Goal: Transaction & Acquisition: Purchase product/service

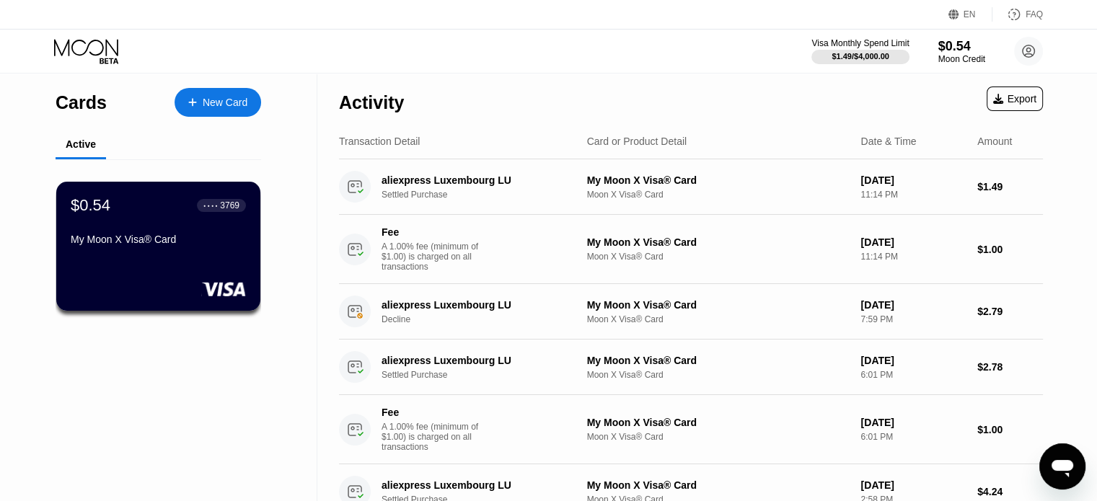
drag, startPoint x: 670, startPoint y: 111, endPoint x: 738, endPoint y: 237, distance: 142.7
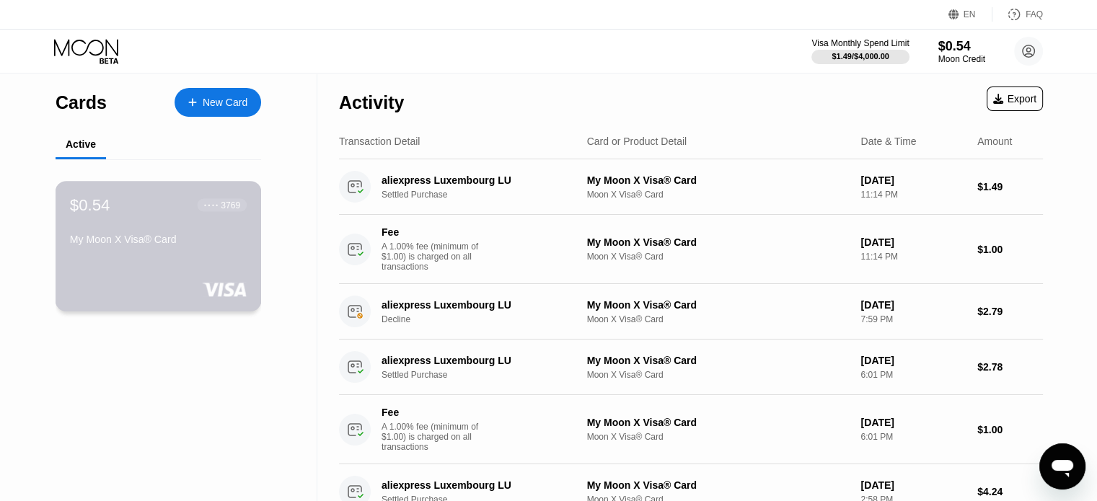
click at [204, 214] on div "● ● ● ● 3769" at bounding box center [223, 204] width 50 height 19
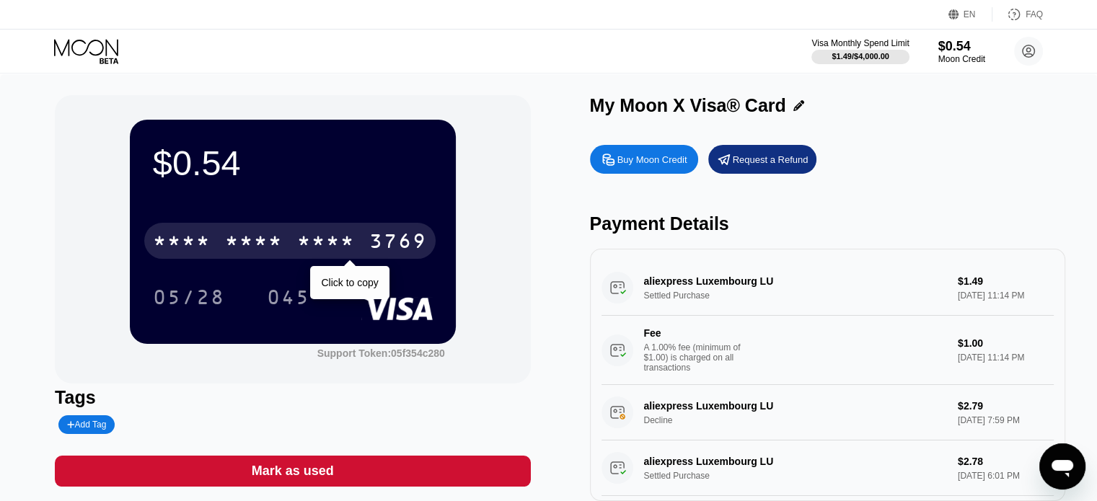
click at [397, 247] on div "3769" at bounding box center [398, 243] width 58 height 23
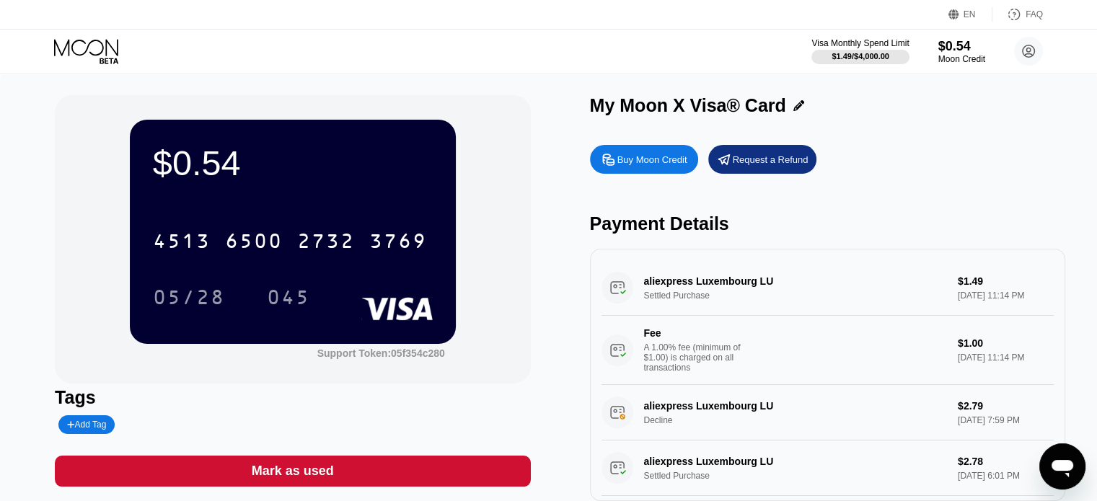
click at [677, 155] on div "Buy Moon Credit" at bounding box center [652, 160] width 70 height 12
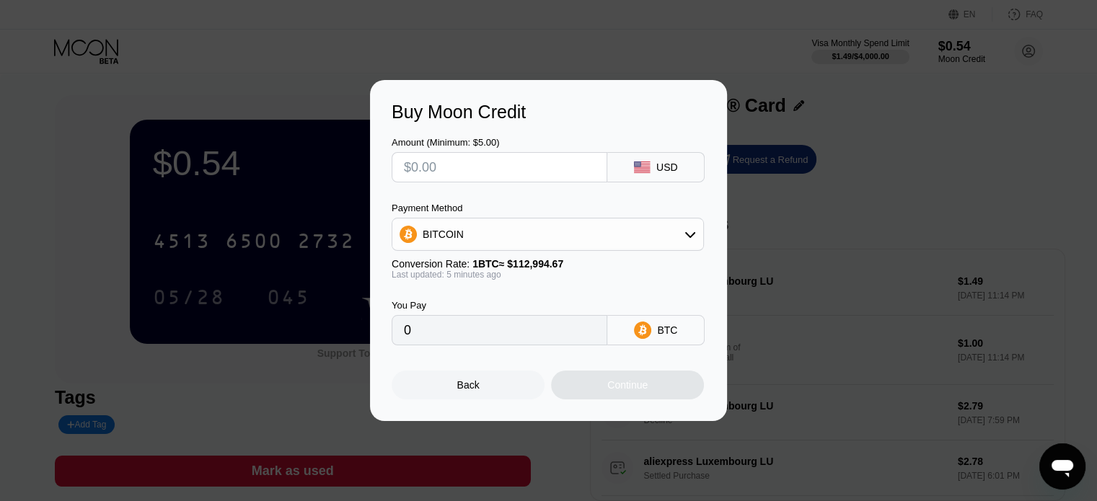
click at [646, 236] on div "BITCOIN" at bounding box center [547, 234] width 311 height 29
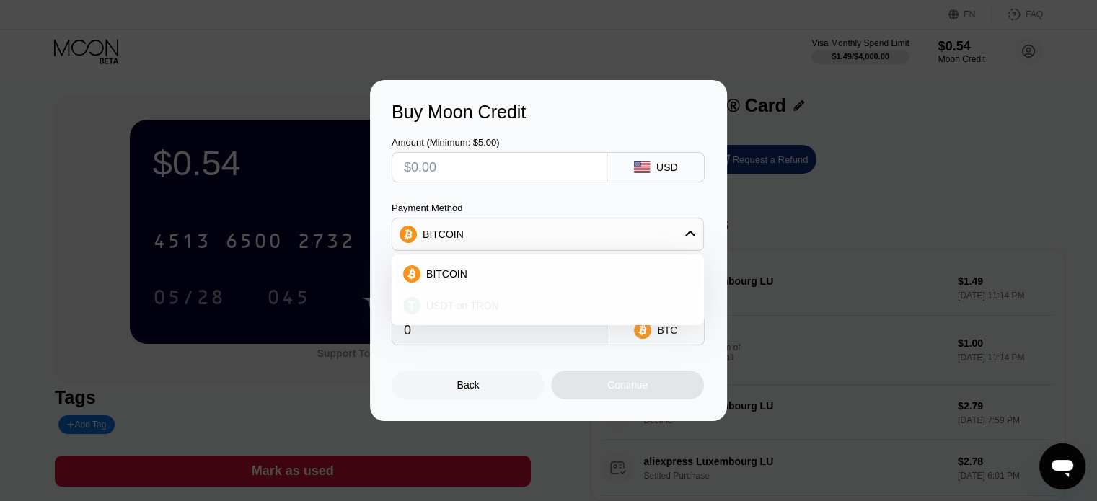
click at [516, 303] on div "USDT on TRON" at bounding box center [557, 306] width 272 height 12
type input "0.00"
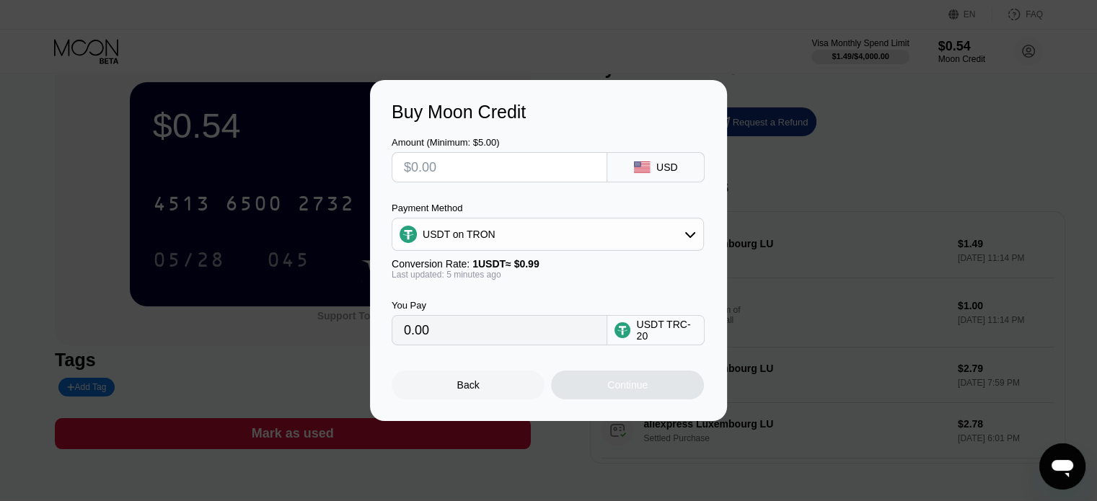
scroll to position [72, 0]
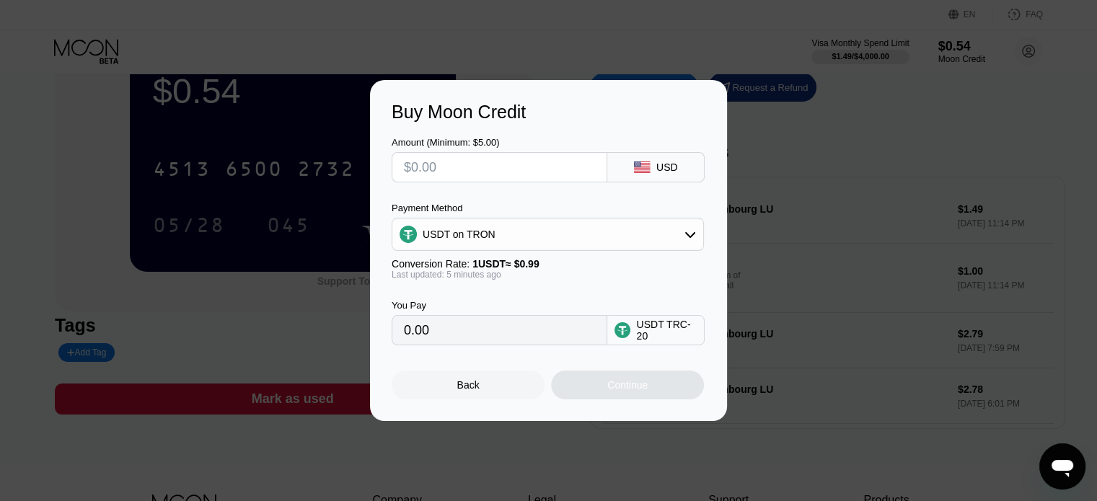
click at [579, 335] on input "0.00" at bounding box center [499, 330] width 191 height 29
click at [427, 336] on input "0.00" at bounding box center [499, 330] width 191 height 29
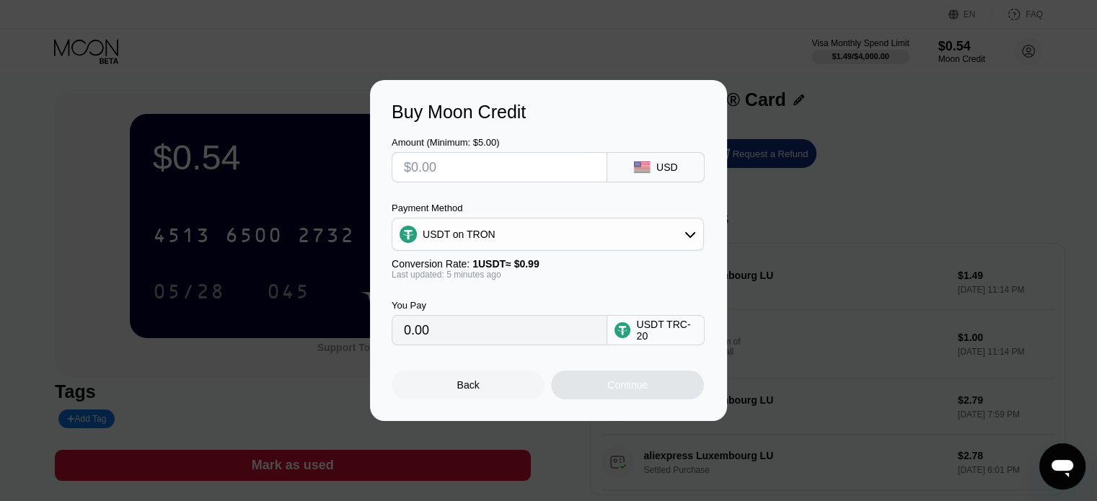
scroll to position [0, 0]
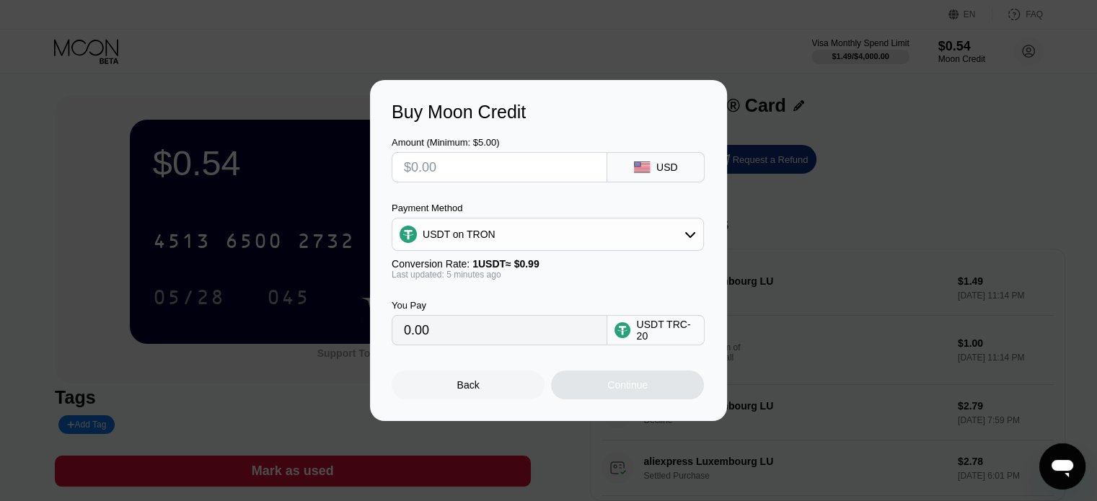
click at [496, 169] on input "text" at bounding box center [499, 167] width 191 height 29
type input "$3"
type input "3.03"
type input "$30"
type input "30.30"
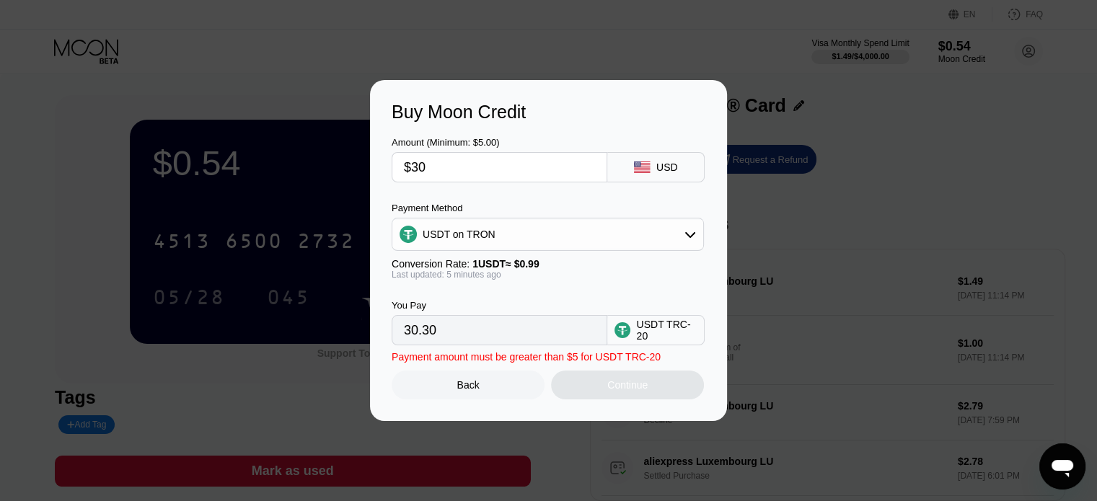
type input "$300"
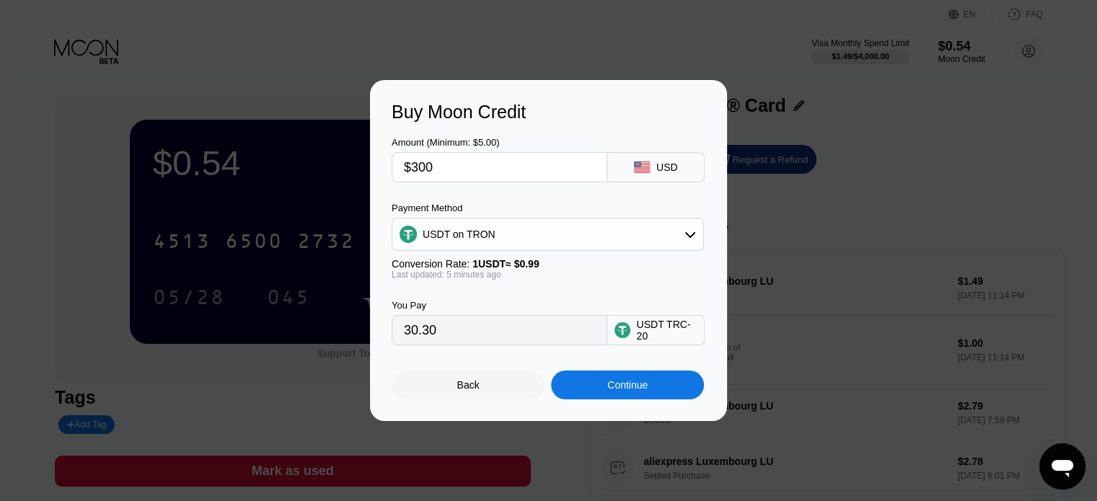
type input "303.03"
type input "$300"
click at [538, 192] on div "Amount (Minimum: $5.00) $300 USD Payment Method USDT on TRON Conversion Rate: 1…" at bounding box center [549, 234] width 314 height 223
click at [528, 237] on div "USDT on TRON" at bounding box center [547, 234] width 311 height 29
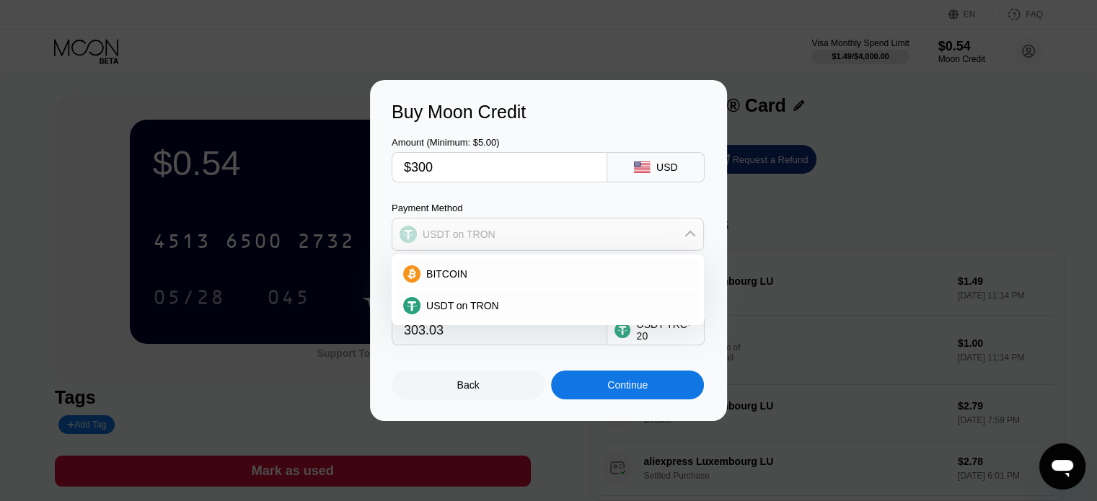
click at [528, 237] on div "USDT on TRON" at bounding box center [547, 234] width 311 height 29
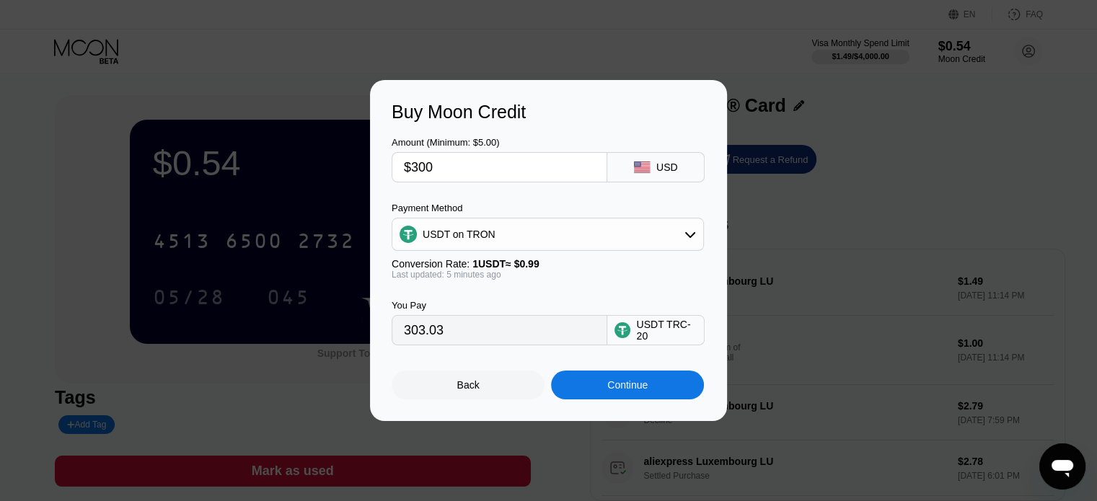
click at [594, 285] on div "You Pay 303.03 USDT TRC-20" at bounding box center [549, 313] width 314 height 66
click at [652, 395] on div "Continue" at bounding box center [627, 385] width 153 height 29
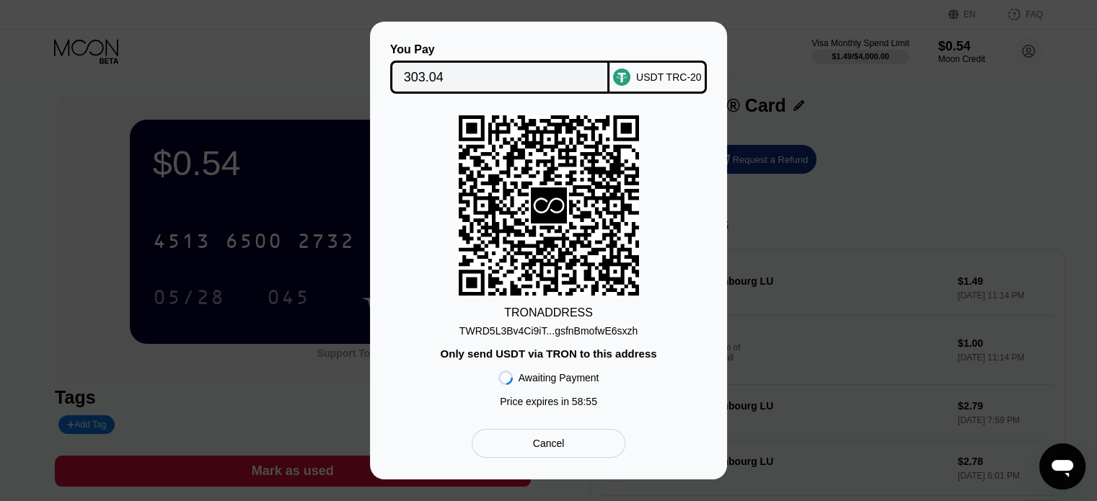
click at [578, 334] on div "TWRD5L3Bv4Ci9iT...gsfnBmofwE6sxzh" at bounding box center [549, 331] width 178 height 12
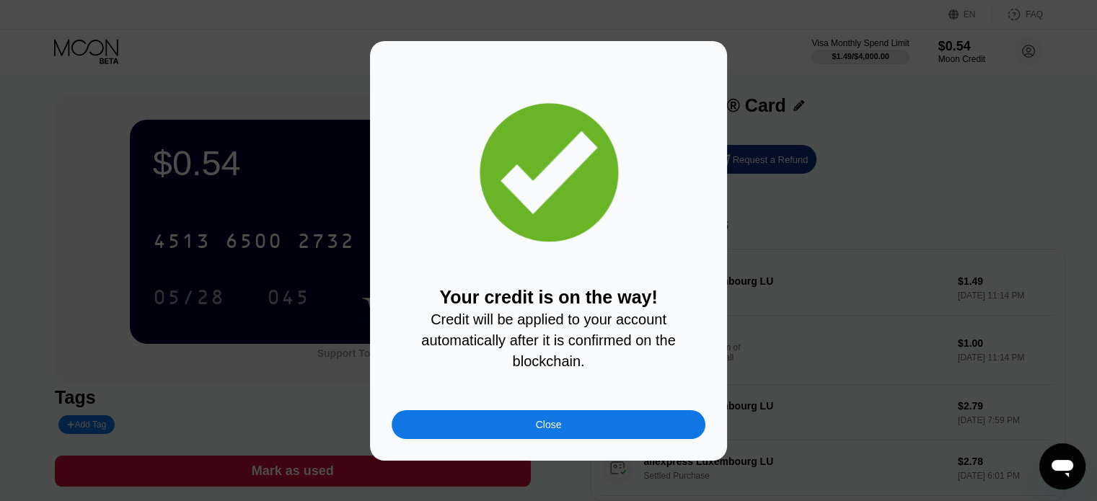
click at [598, 416] on div "Your credit is on the way! Credit will be applied to your account automatically…" at bounding box center [549, 251] width 314 height 377
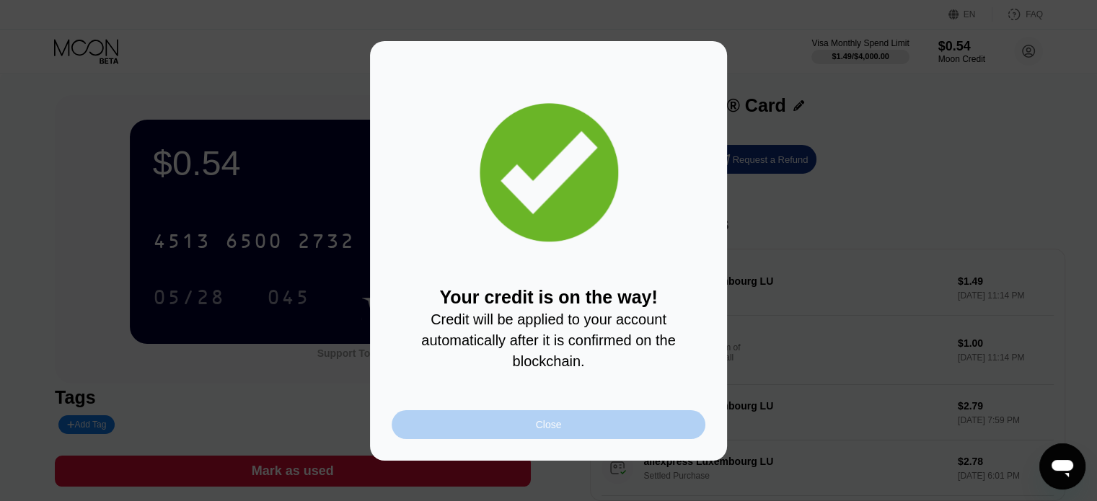
click at [601, 427] on div "Close" at bounding box center [549, 424] width 314 height 29
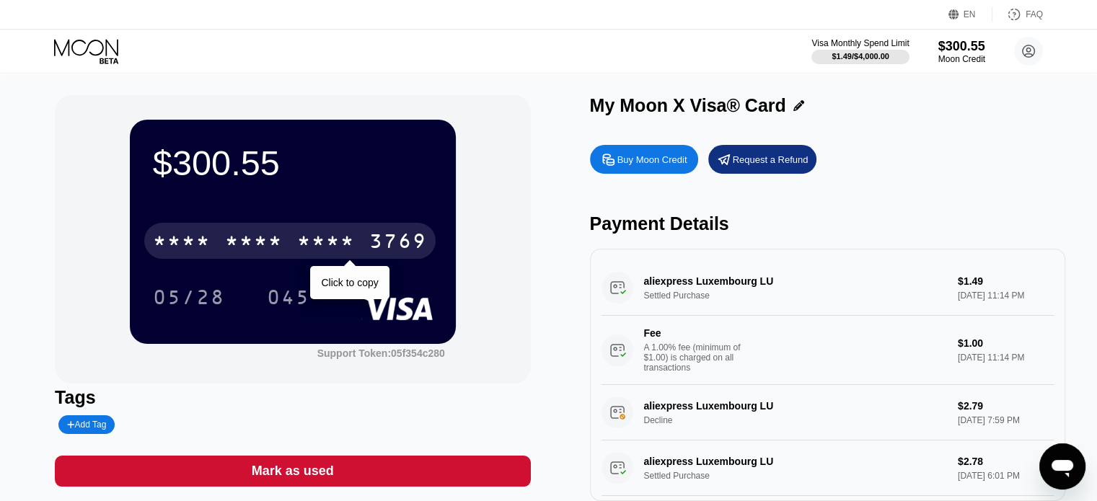
click at [398, 245] on div "3769" at bounding box center [398, 243] width 58 height 23
